Goal: Information Seeking & Learning: Learn about a topic

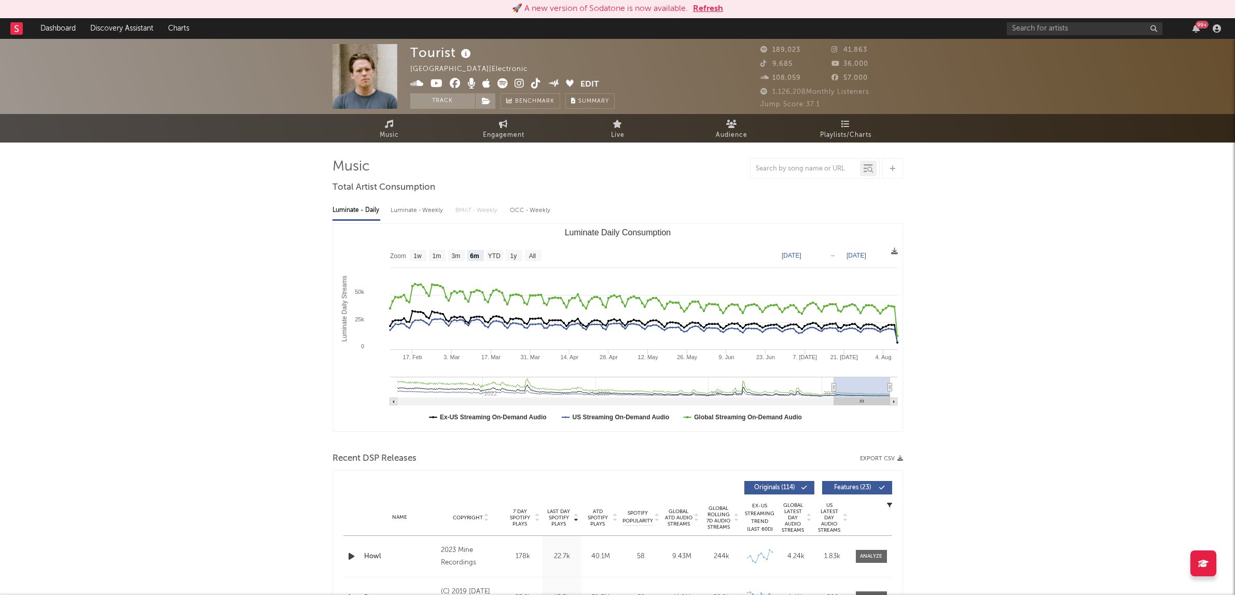
select select "6m"
click at [1012, 29] on input "text" at bounding box center [1085, 28] width 156 height 13
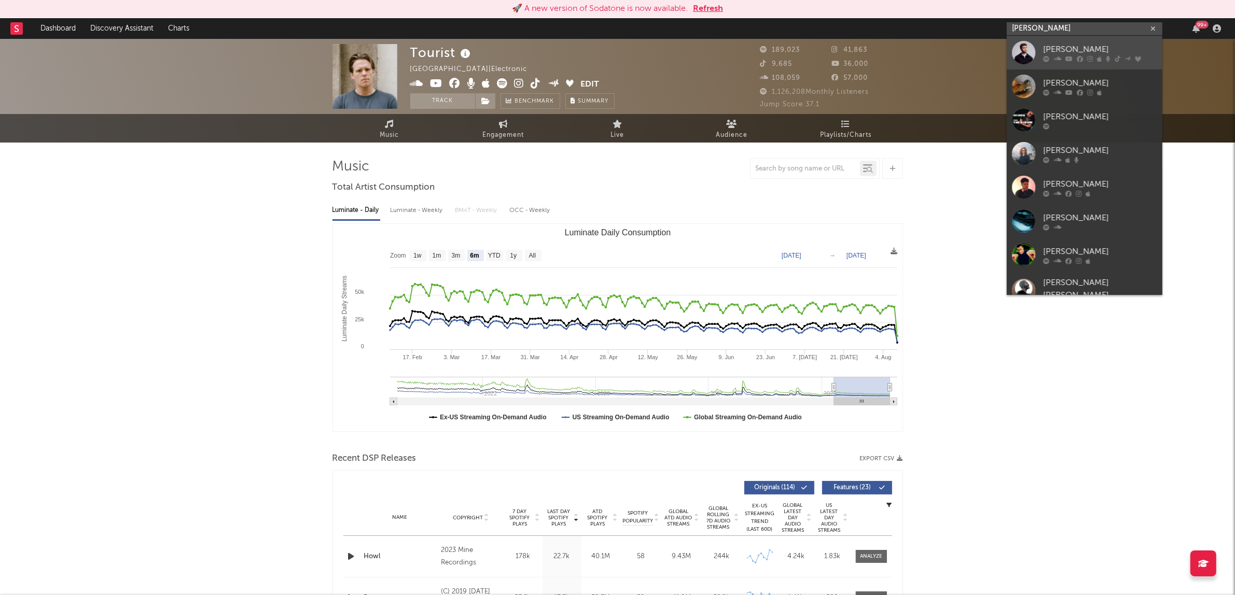
type input "alex warr"
click at [1064, 50] on div "[PERSON_NAME]" at bounding box center [1100, 49] width 114 height 12
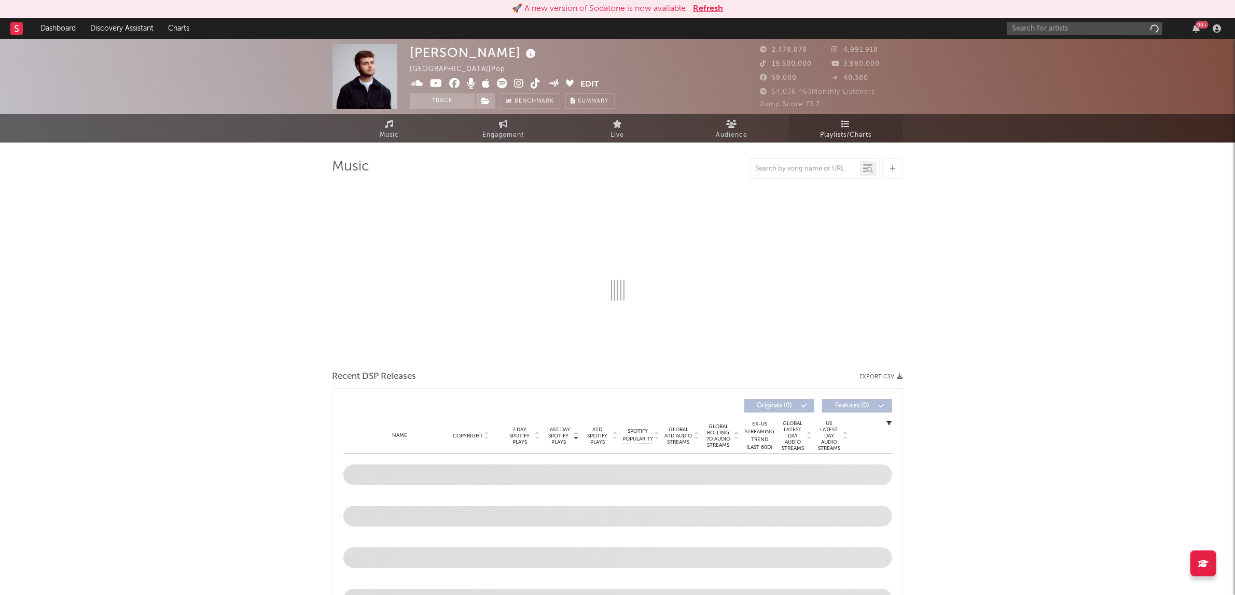
select select "6m"
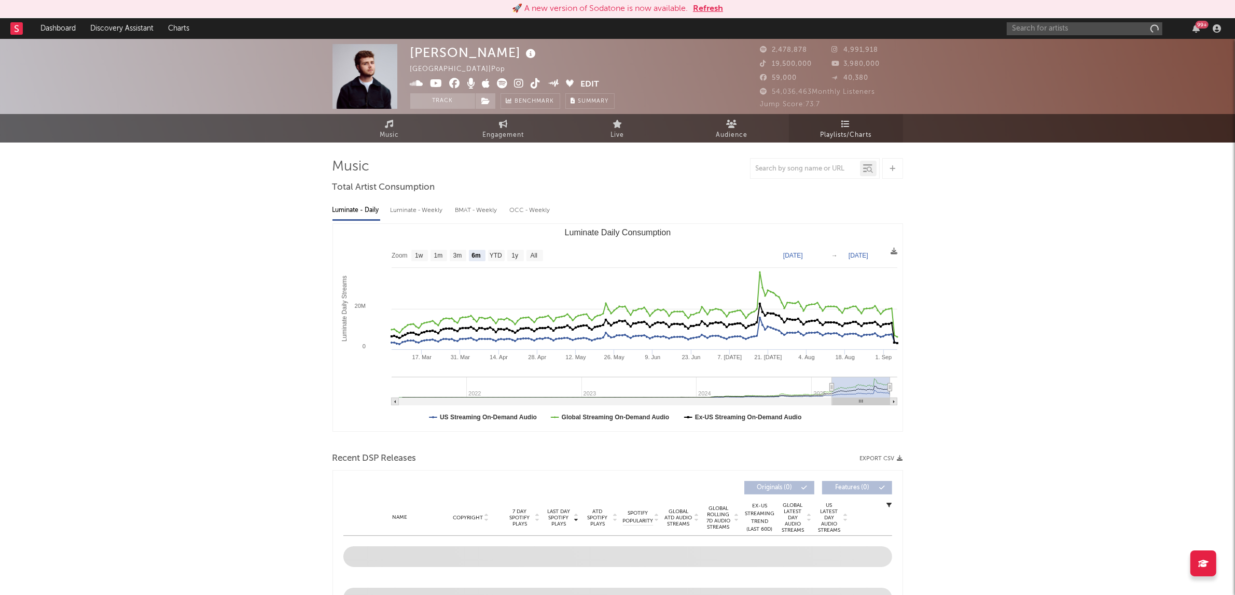
click at [860, 131] on span "Playlists/Charts" at bounding box center [845, 135] width 51 height 12
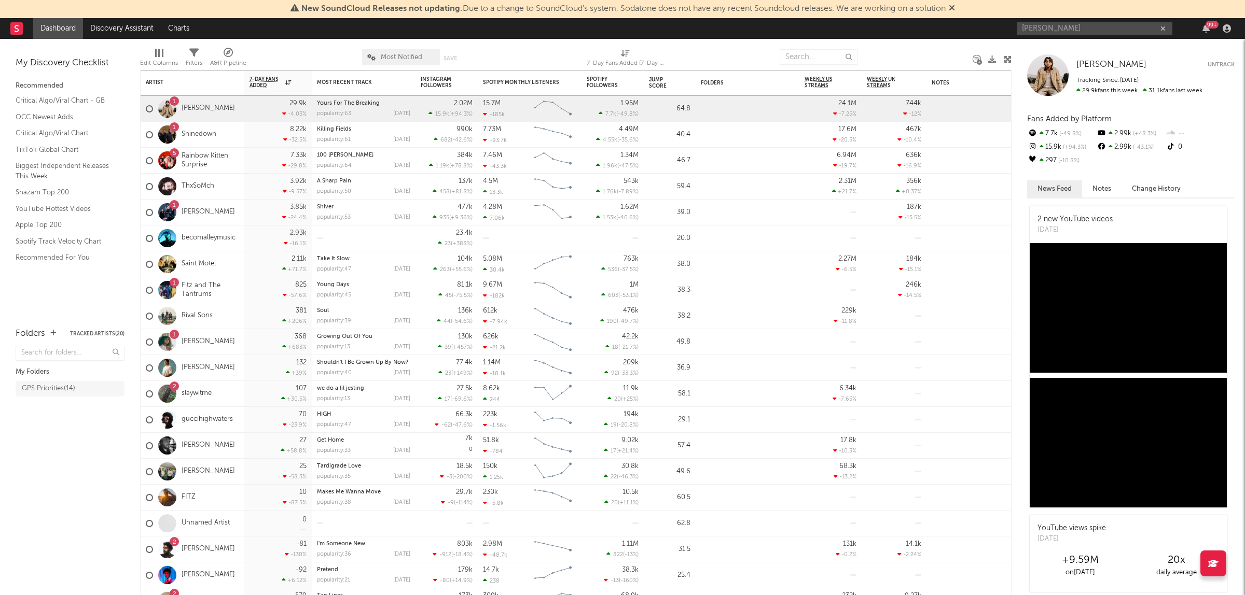
click at [1057, 32] on input "[PERSON_NAME]" at bounding box center [1095, 28] width 156 height 13
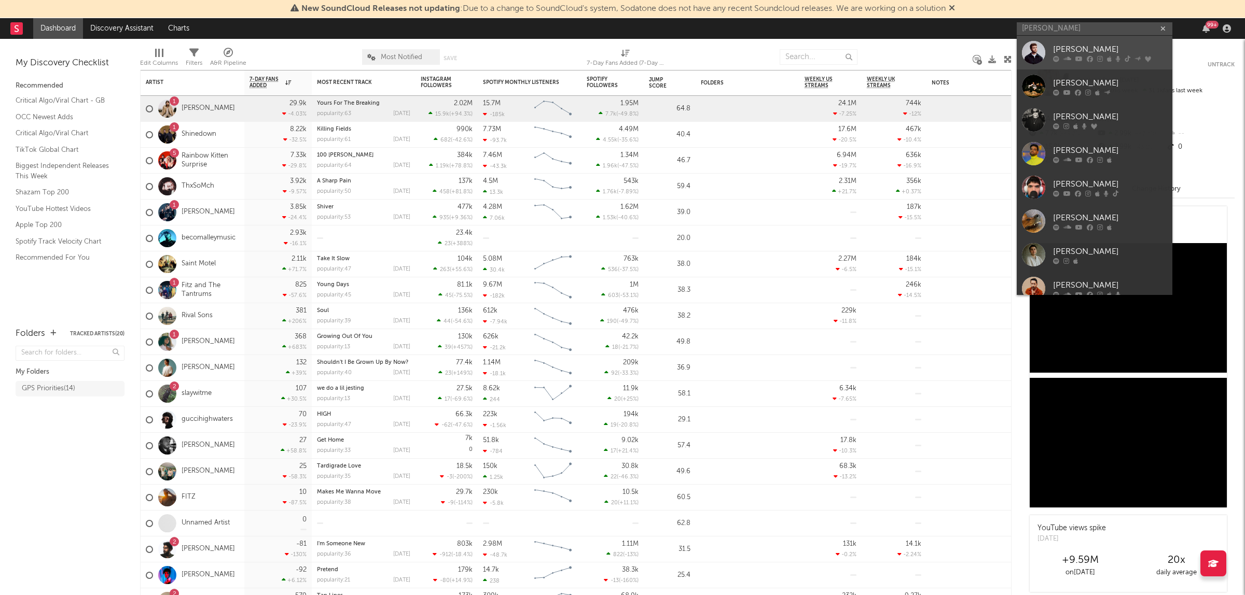
type input "[PERSON_NAME]"
click at [1059, 40] on link "[PERSON_NAME]" at bounding box center [1095, 53] width 156 height 34
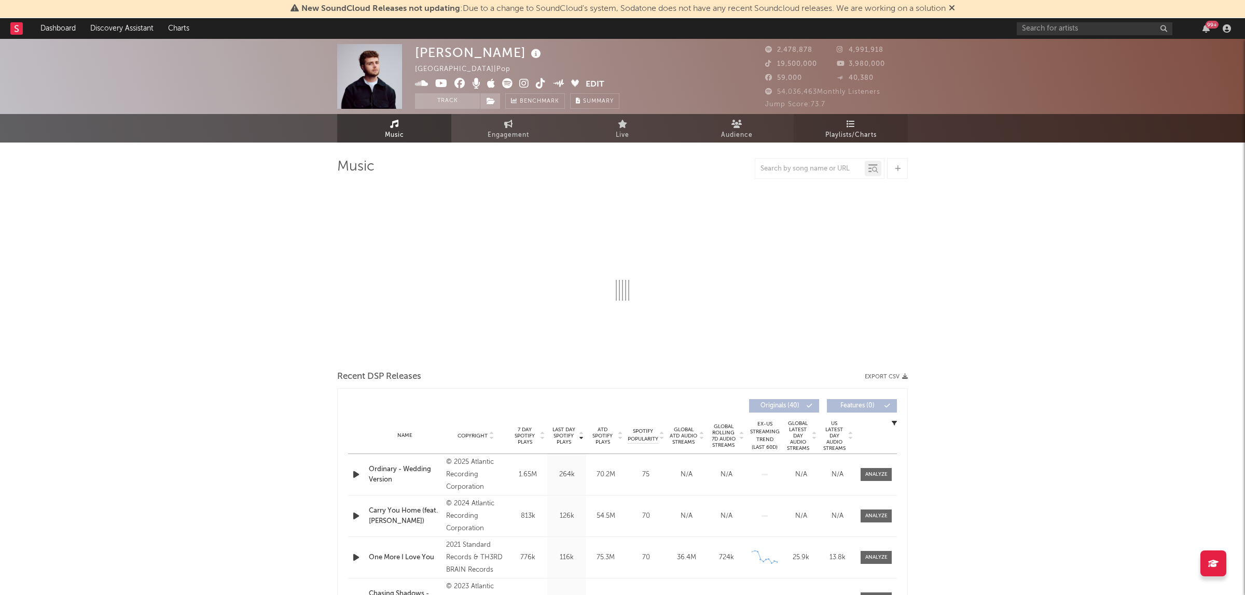
click at [859, 132] on span "Playlists/Charts" at bounding box center [850, 135] width 51 height 12
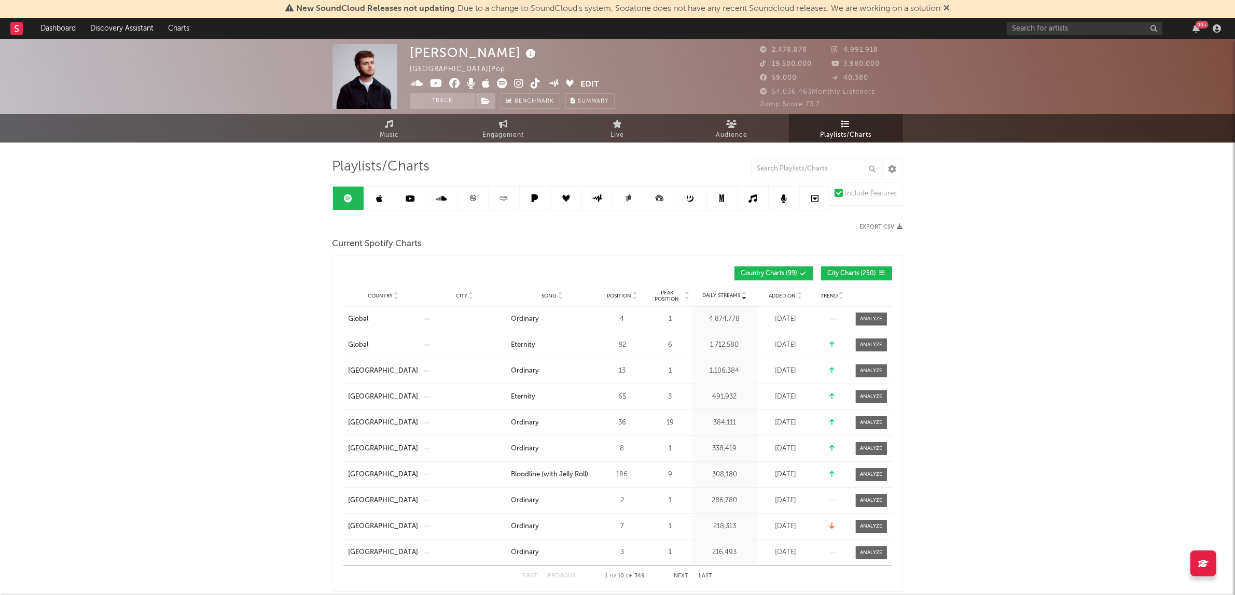
click at [546, 296] on span "Song" at bounding box center [549, 296] width 15 height 6
click at [552, 293] on span "Song" at bounding box center [549, 296] width 15 height 6
click at [842, 271] on span "City Charts ( 250 )" at bounding box center [852, 274] width 49 height 6
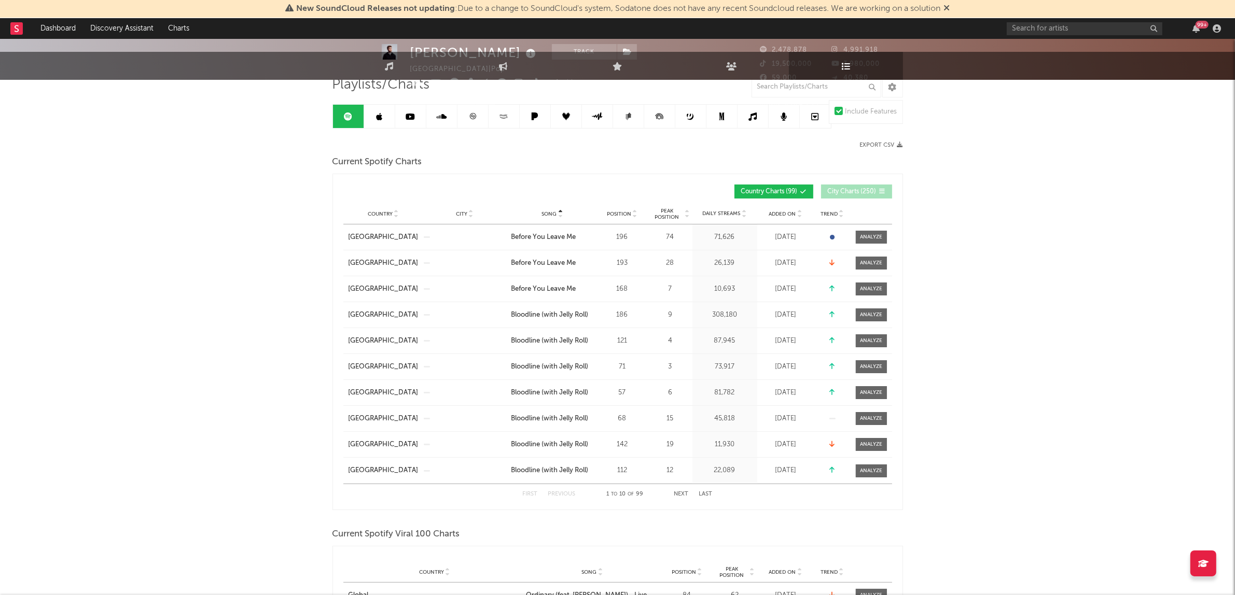
scroll to position [130, 0]
